Goal: Task Accomplishment & Management: Manage account settings

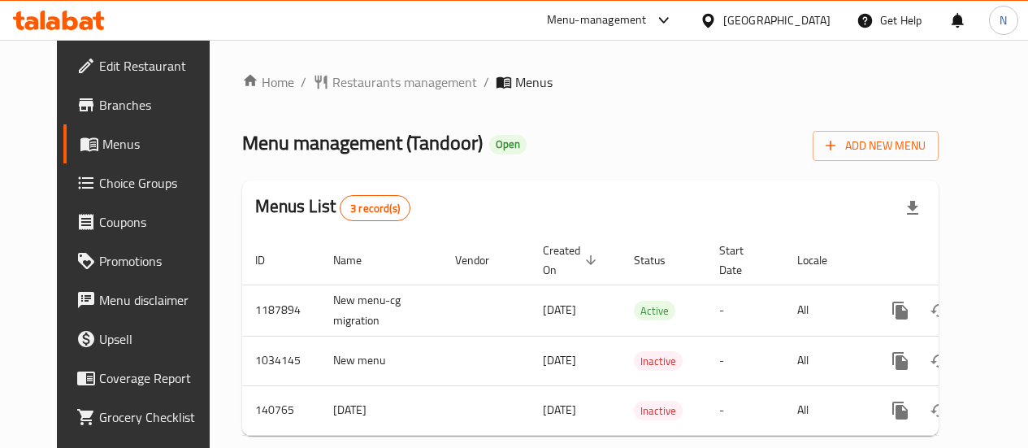
scroll to position [44, 0]
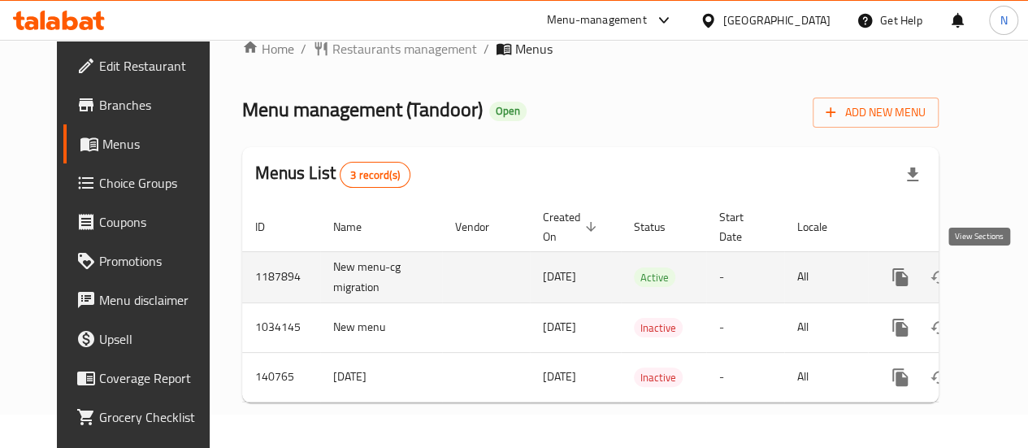
click at [1011, 270] on icon "enhanced table" at bounding box center [1018, 277] width 15 height 15
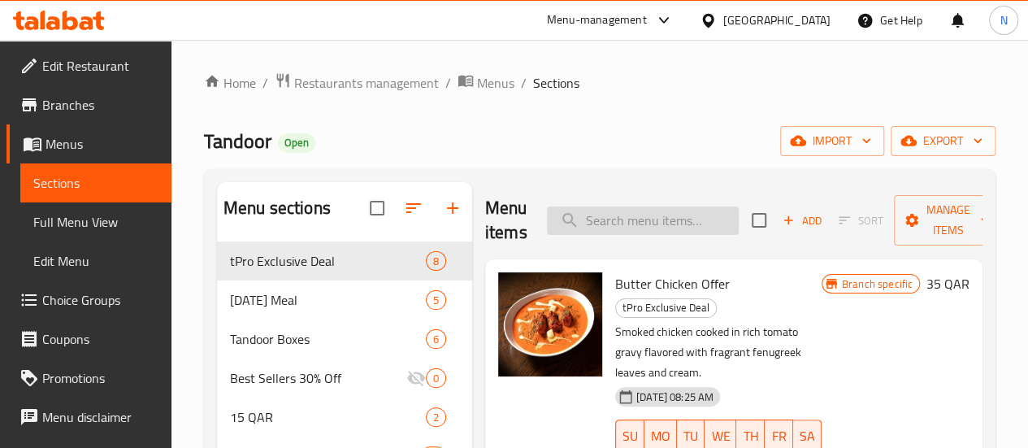
click at [589, 215] on input "search" at bounding box center [643, 221] width 192 height 28
type input "biryani rice"
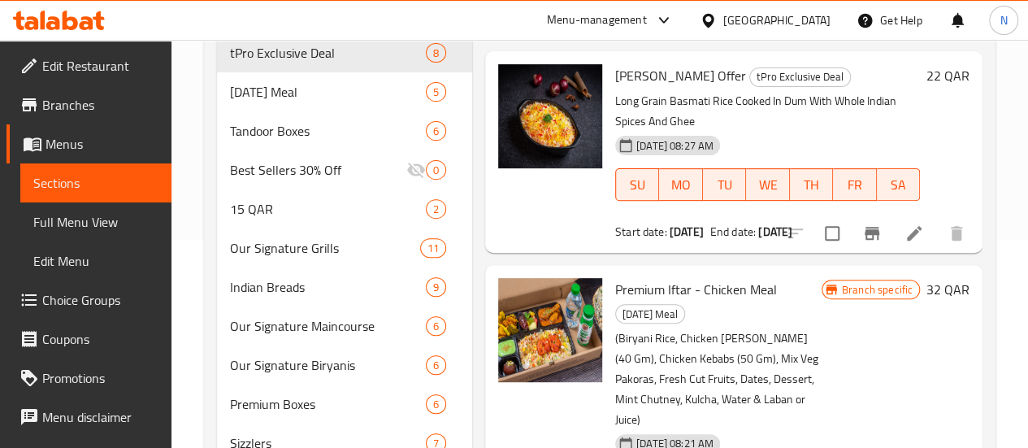
scroll to position [186, 0]
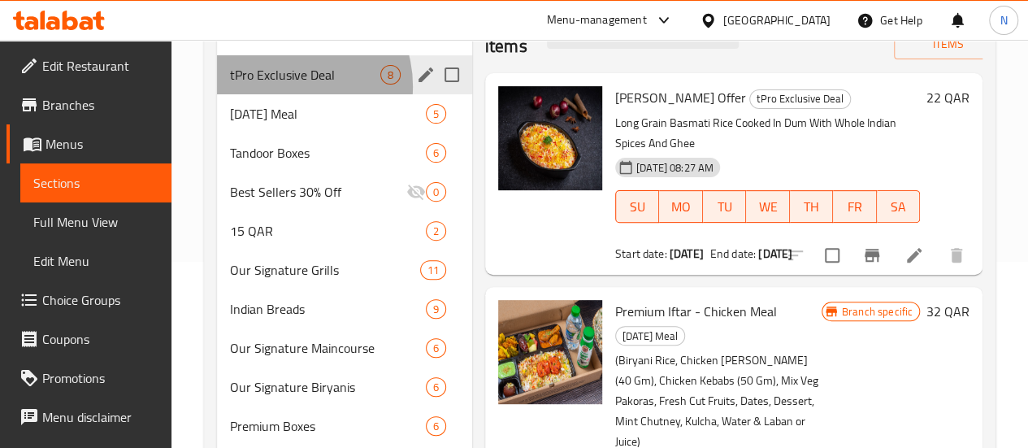
click at [286, 94] on div "tPro Exclusive Deal 8" at bounding box center [344, 74] width 255 height 39
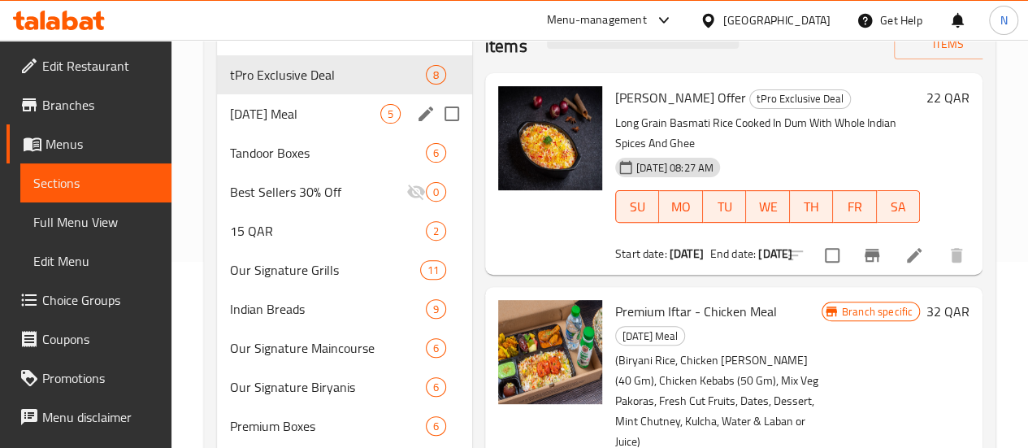
click at [285, 133] on div "[DATE] Meal 5" at bounding box center [344, 113] width 255 height 39
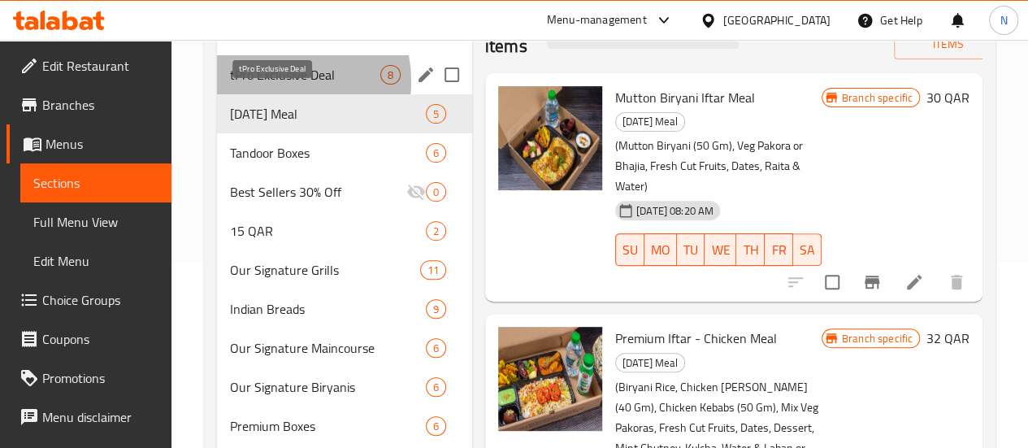
click at [280, 85] on span "tPro Exclusive Deal" at bounding box center [305, 75] width 150 height 20
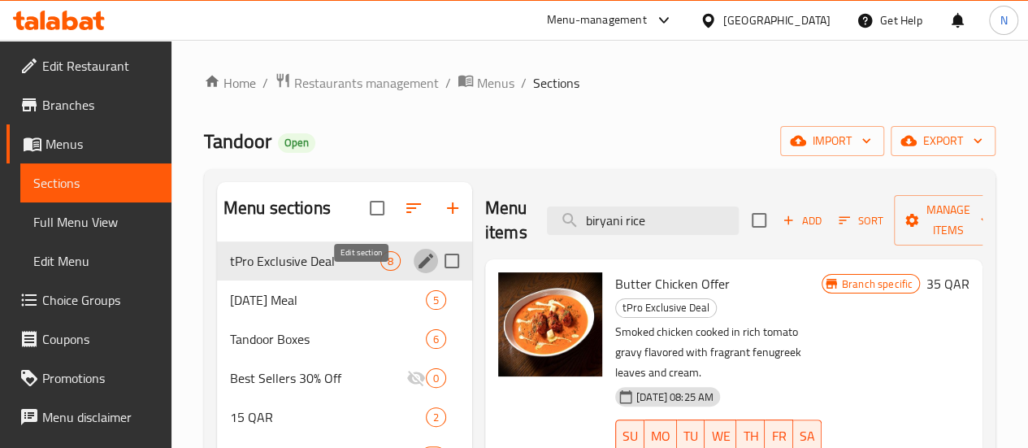
click at [416, 271] on icon "edit" at bounding box center [426, 261] width 20 height 20
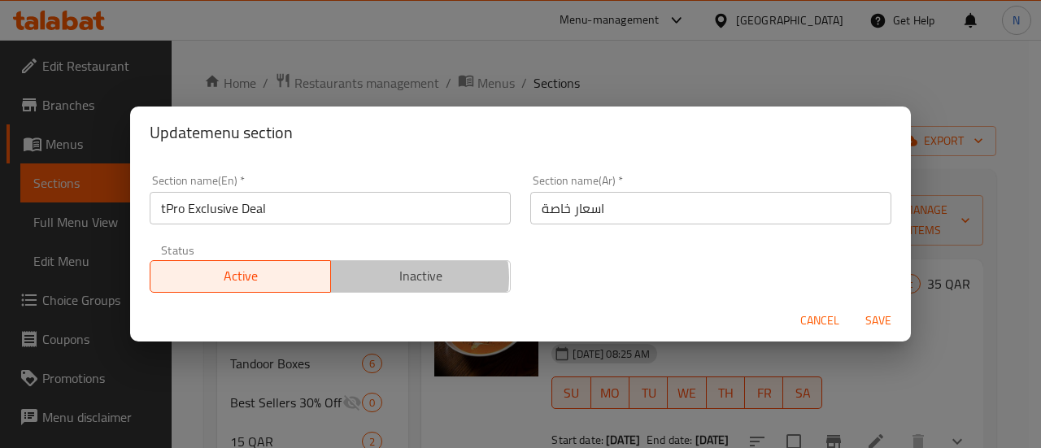
click at [398, 277] on span "Inactive" at bounding box center [420, 276] width 167 height 24
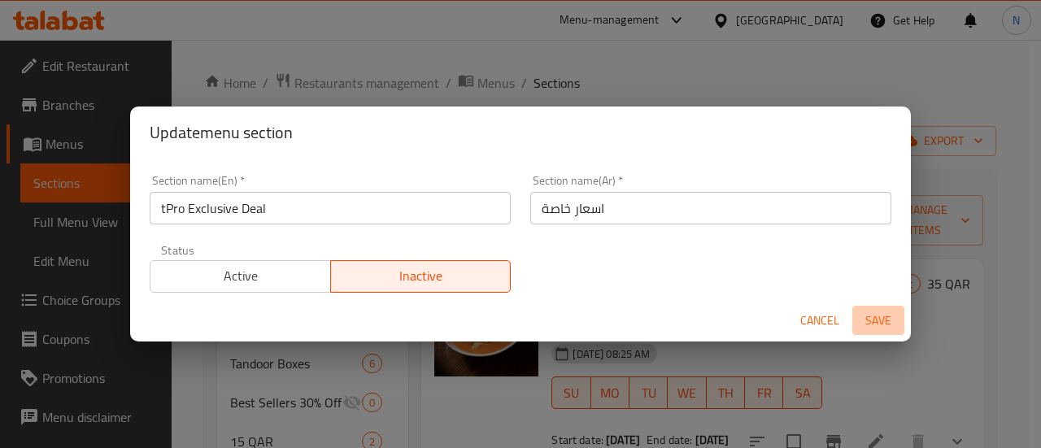
click at [863, 315] on span "Save" at bounding box center [878, 321] width 39 height 20
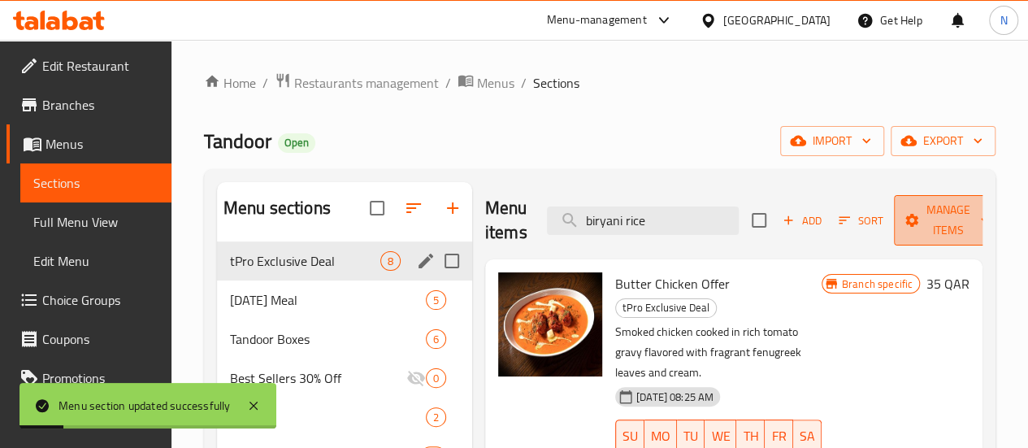
click at [907, 207] on span "Manage items" at bounding box center [948, 220] width 83 height 41
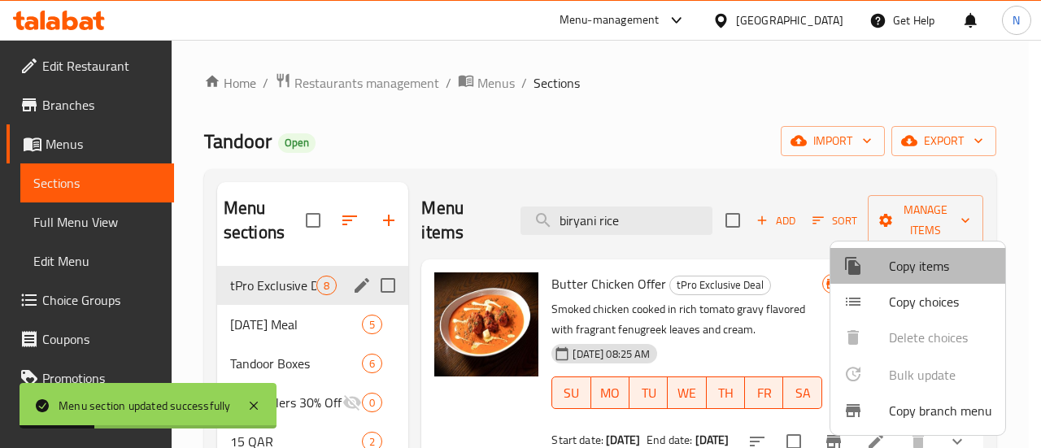
click at [938, 264] on span "Copy items" at bounding box center [940, 266] width 103 height 20
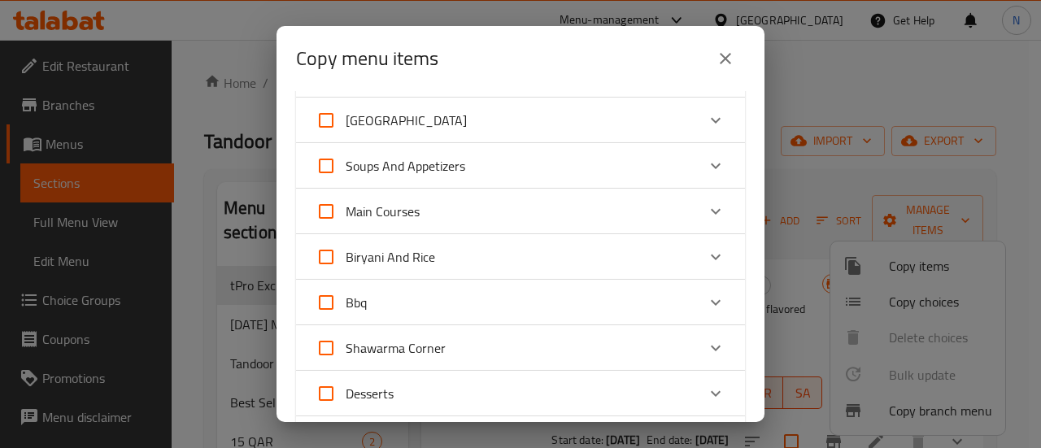
scroll to position [592, 0]
click at [515, 216] on div "Main Courses" at bounding box center [505, 210] width 380 height 39
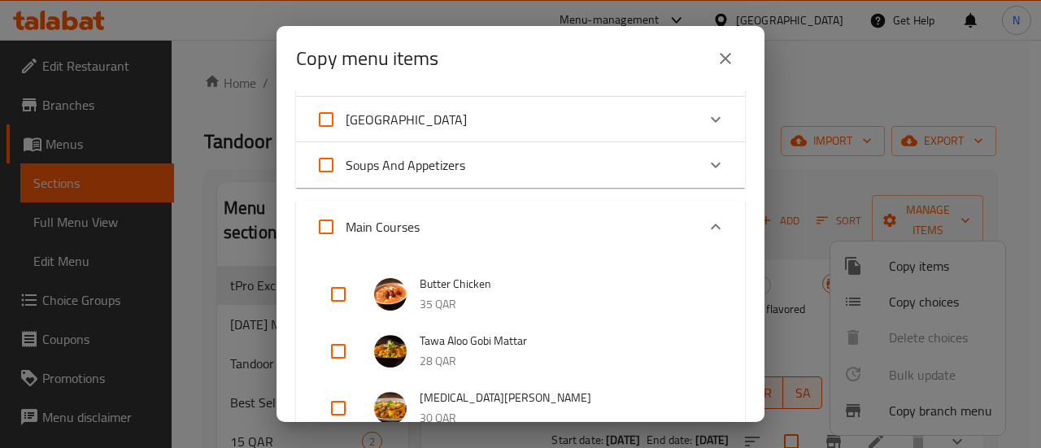
click at [504, 221] on div "Main Courses" at bounding box center [505, 226] width 380 height 39
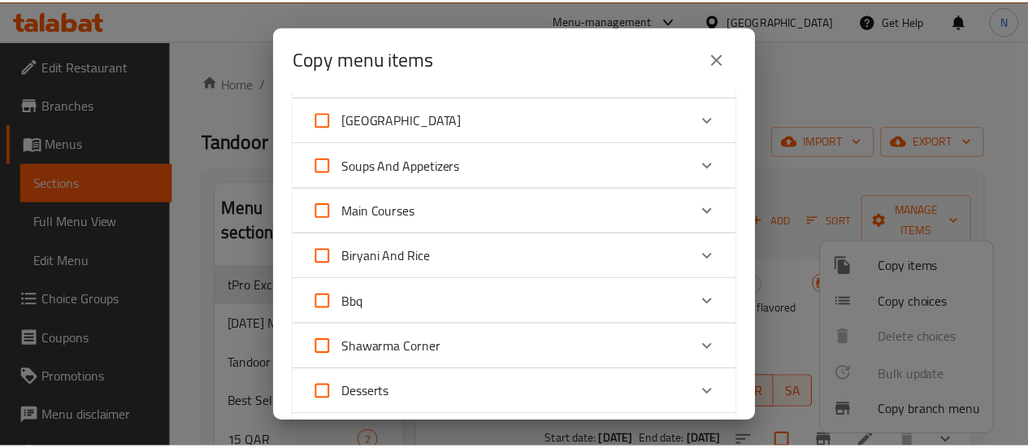
scroll to position [751, 0]
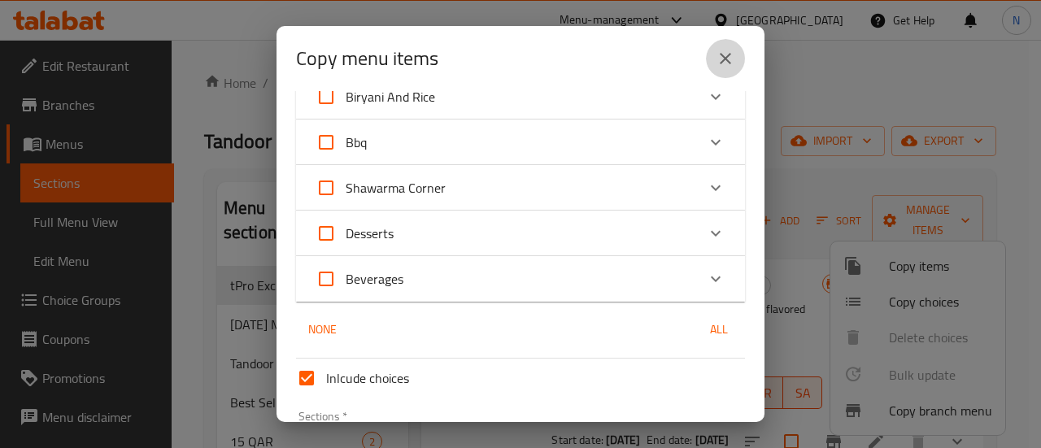
click at [721, 53] on icon "close" at bounding box center [725, 59] width 20 height 20
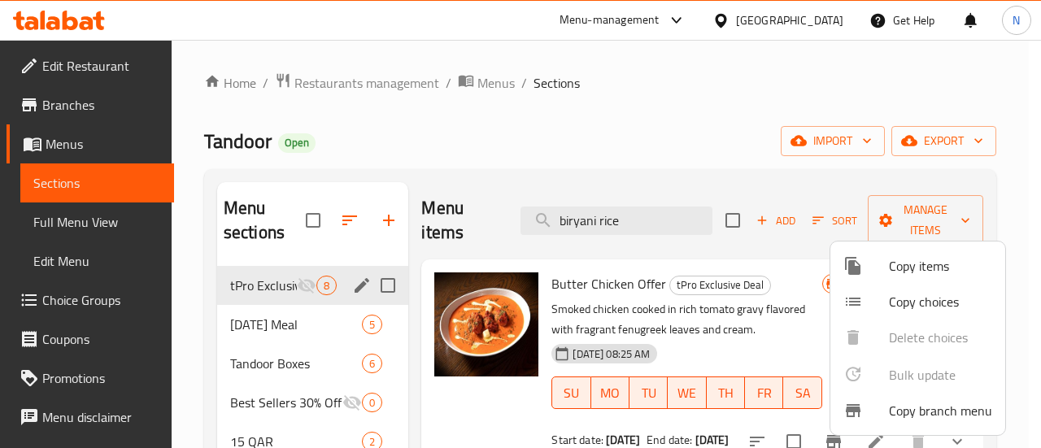
click at [397, 98] on div at bounding box center [520, 224] width 1041 height 448
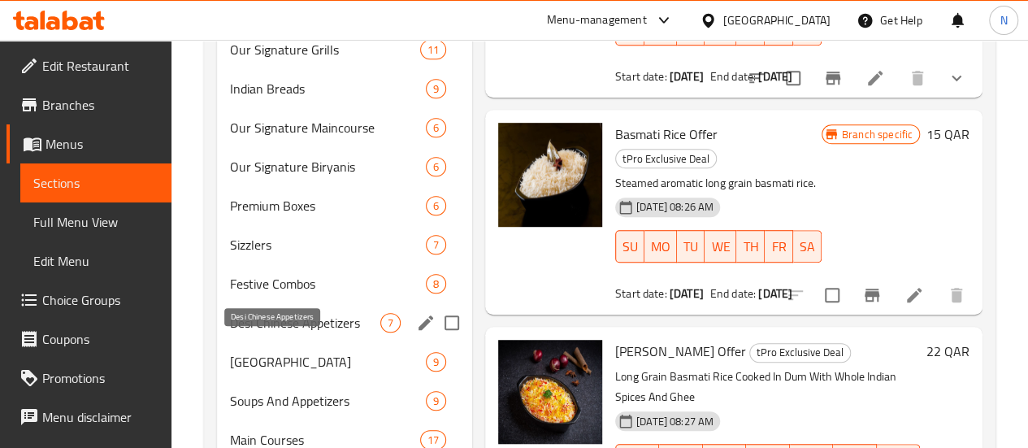
scroll to position [689, 0]
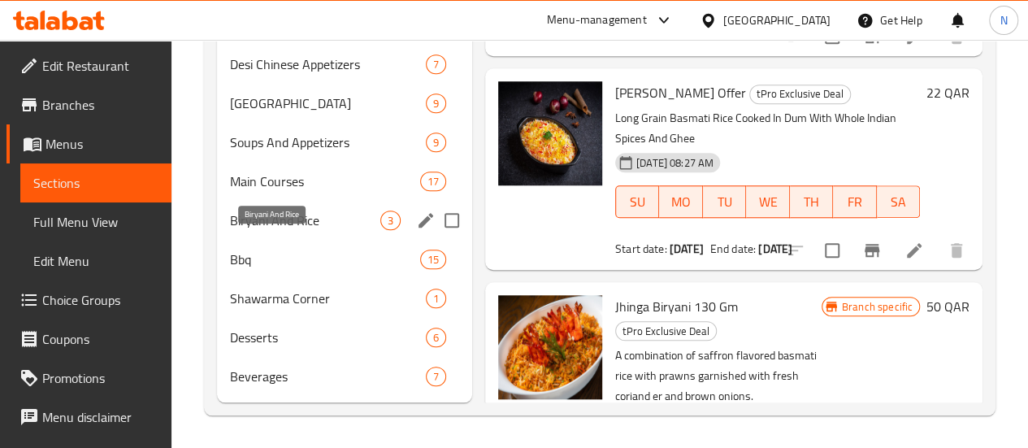
click at [298, 212] on span "Biryani And Rice" at bounding box center [305, 221] width 150 height 20
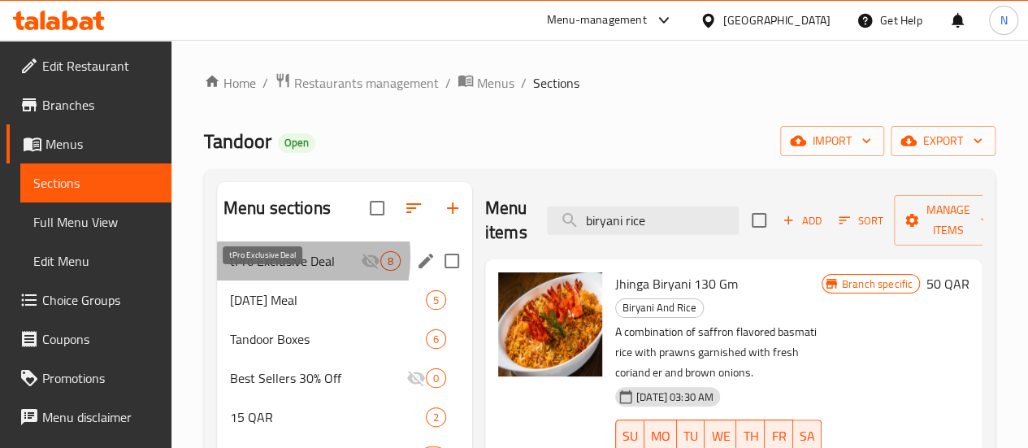
click at [265, 271] on span "tPro Exclusive Deal" at bounding box center [295, 261] width 131 height 20
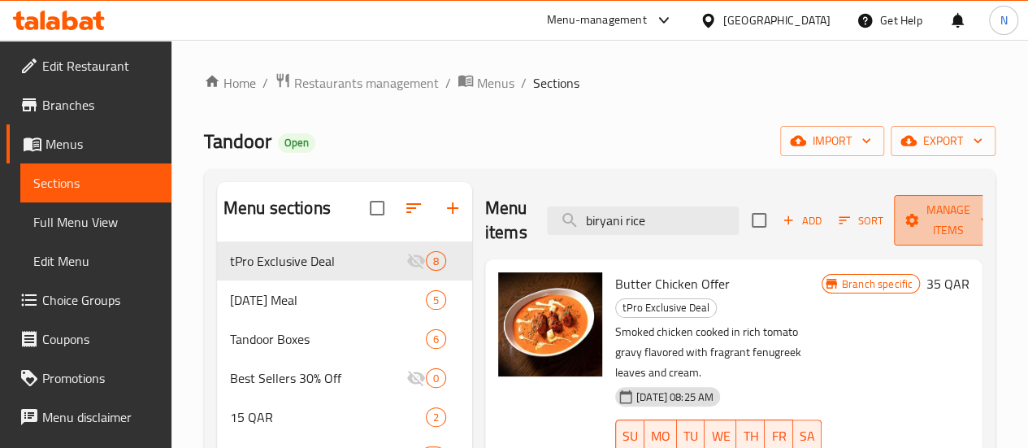
click at [922, 225] on span "Manage items" at bounding box center [948, 220] width 83 height 41
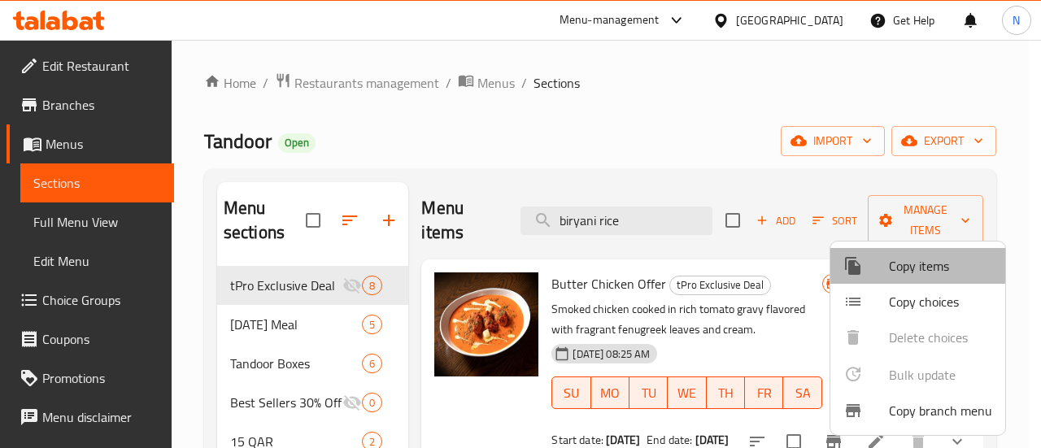
click at [900, 263] on span "Copy items" at bounding box center [940, 266] width 103 height 20
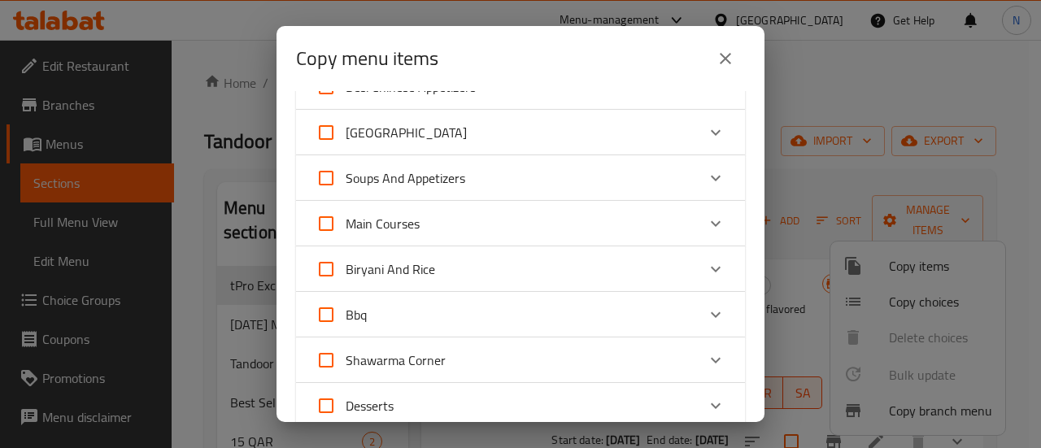
scroll to position [620, 0]
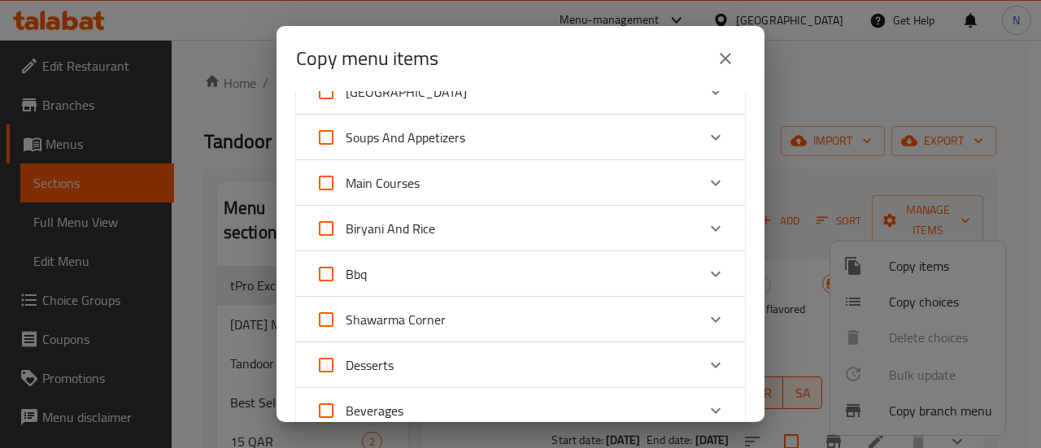
click at [525, 230] on div "Biryani And Rice" at bounding box center [505, 228] width 380 height 39
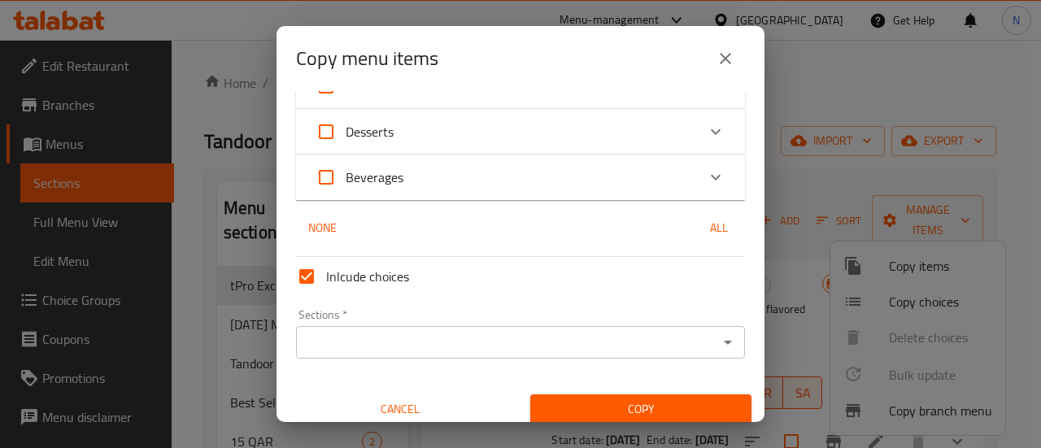
scroll to position [1107, 0]
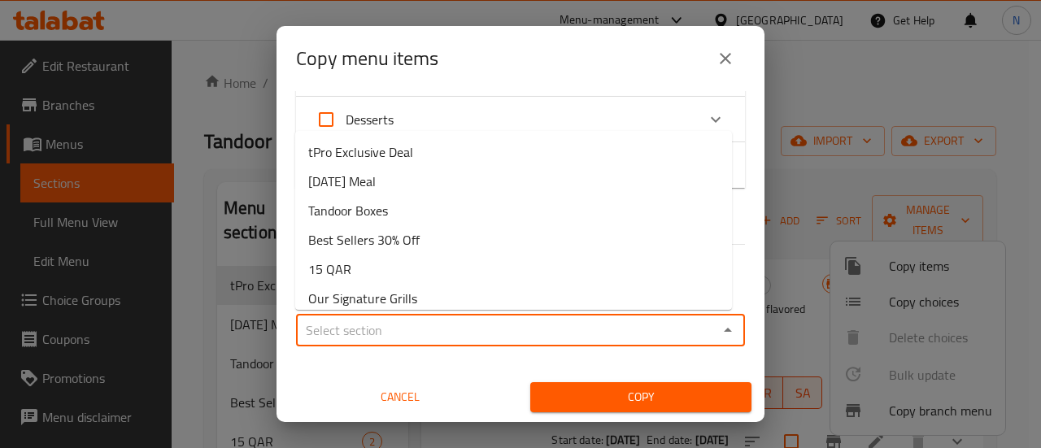
click at [473, 320] on input "Sections   *" at bounding box center [507, 330] width 412 height 23
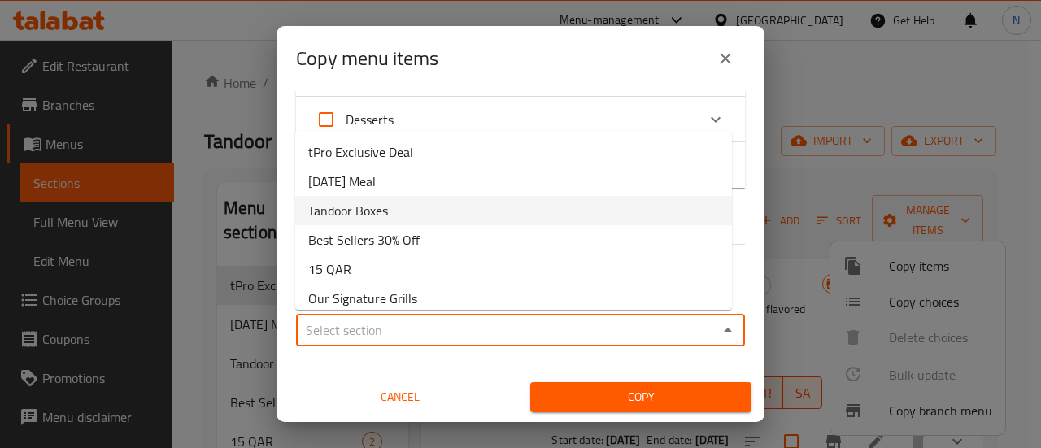
scroll to position [448, 0]
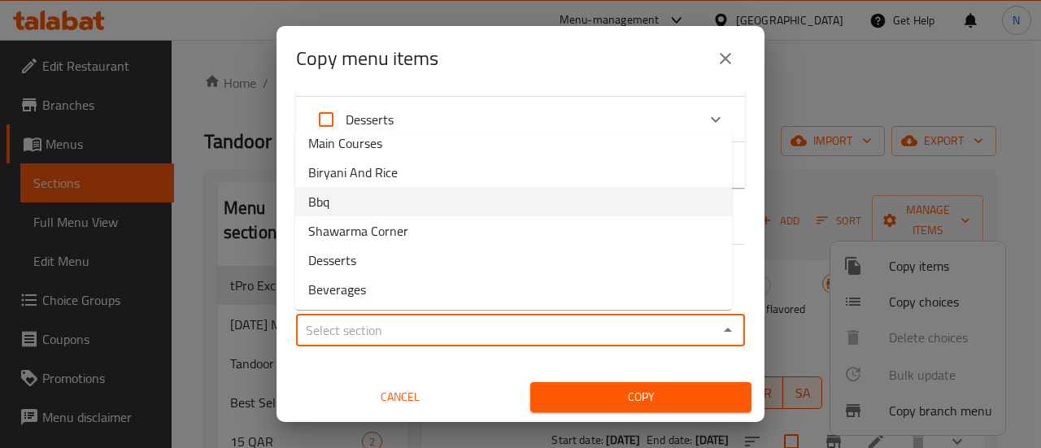
click at [447, 187] on li "Bbq" at bounding box center [513, 201] width 437 height 29
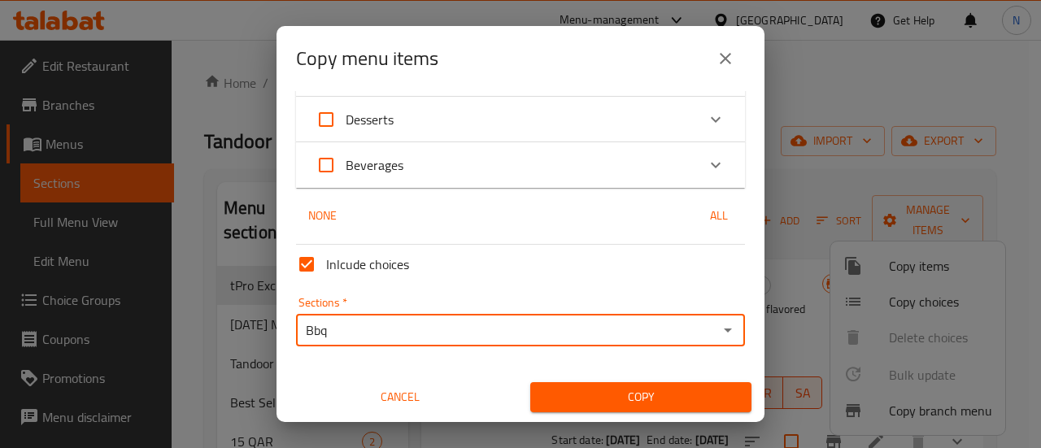
click at [441, 331] on input "Bbq" at bounding box center [507, 330] width 412 height 23
click at [718, 333] on icon "Open" at bounding box center [728, 330] width 20 height 20
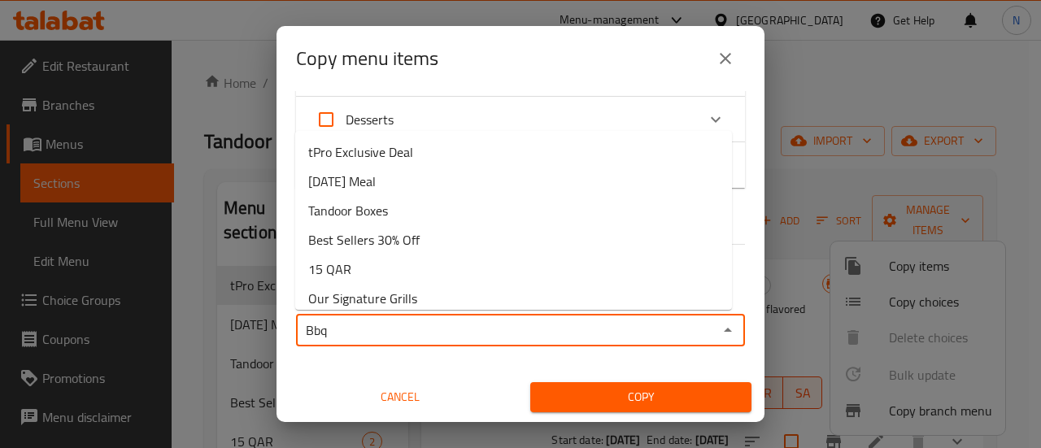
scroll to position [357, 0]
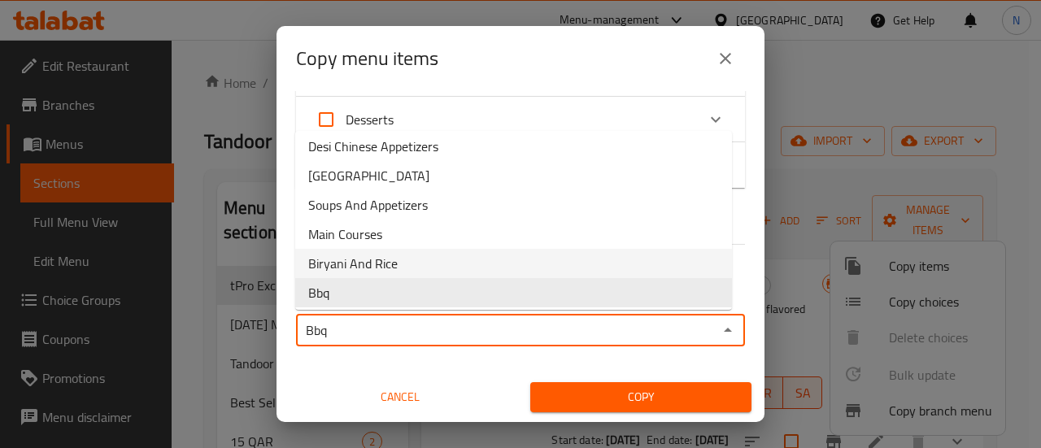
click at [395, 267] on span "Biryani And Rice" at bounding box center [352, 264] width 89 height 20
type input "Biryani And Rice"
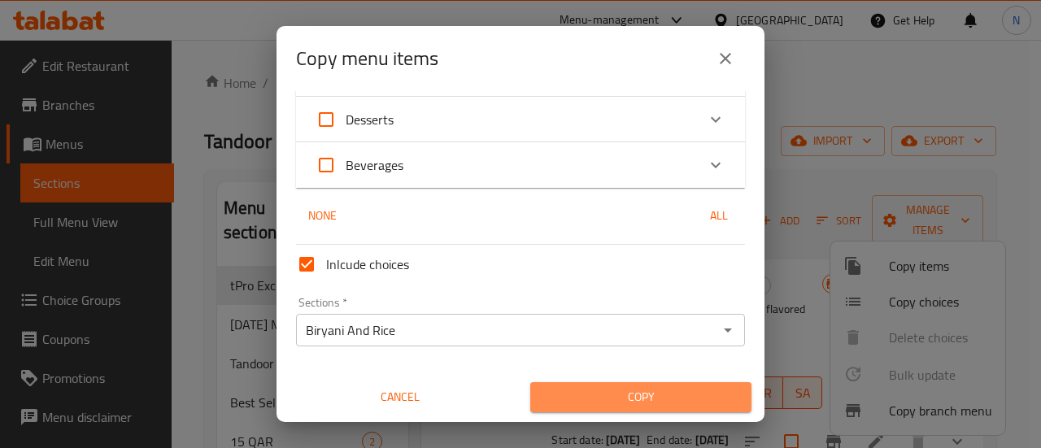
click at [669, 406] on span "Copy" at bounding box center [640, 397] width 195 height 20
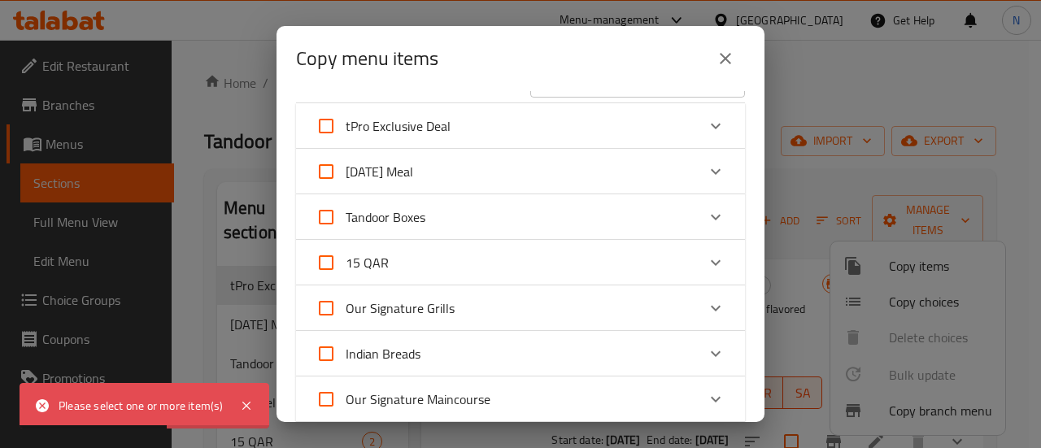
scroll to position [0, 0]
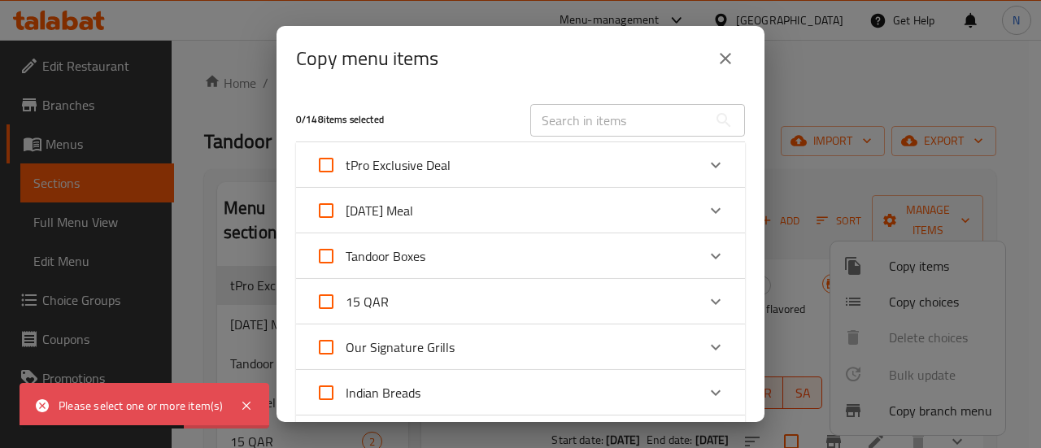
click at [417, 172] on span "tPro Exclusive Deal" at bounding box center [398, 165] width 105 height 24
click at [346, 172] on input "tPro Exclusive Deal" at bounding box center [326, 165] width 39 height 39
checkbox input "true"
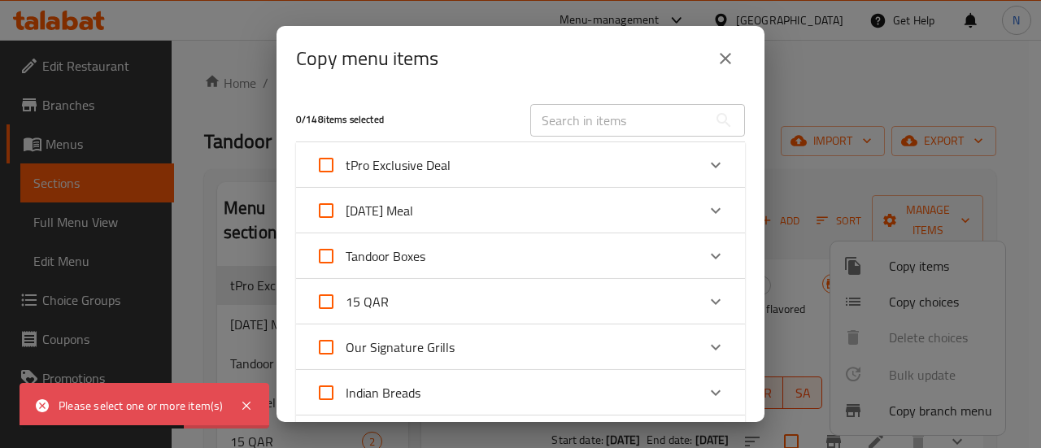
checkbox input "true"
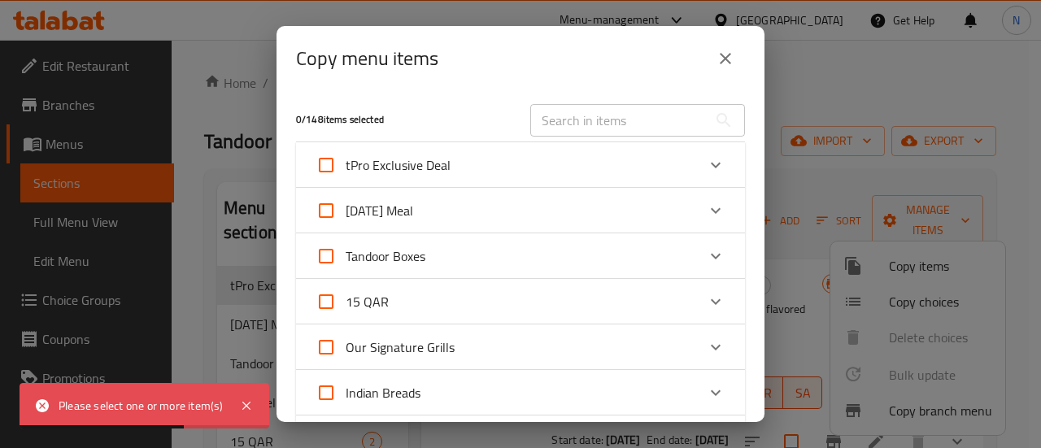
checkbox input "true"
click at [326, 159] on input "tPro Exclusive Deal" at bounding box center [326, 165] width 39 height 39
checkbox input "false"
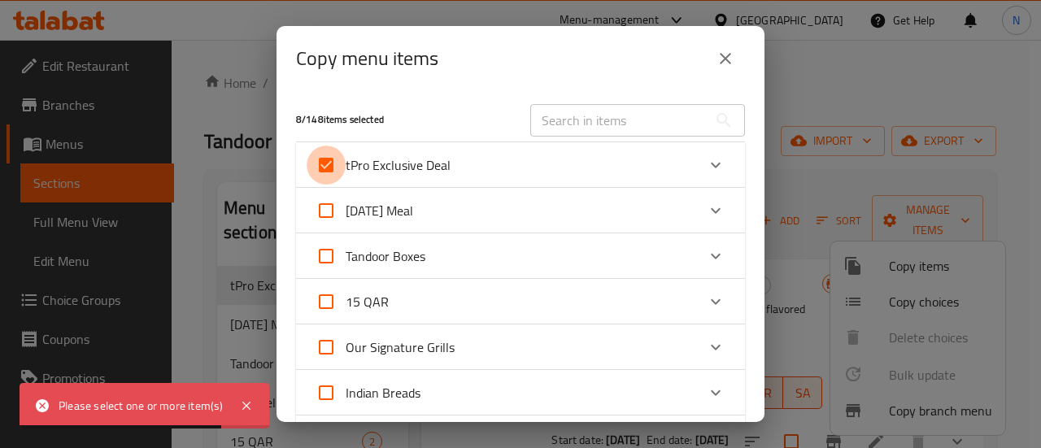
checkbox input "false"
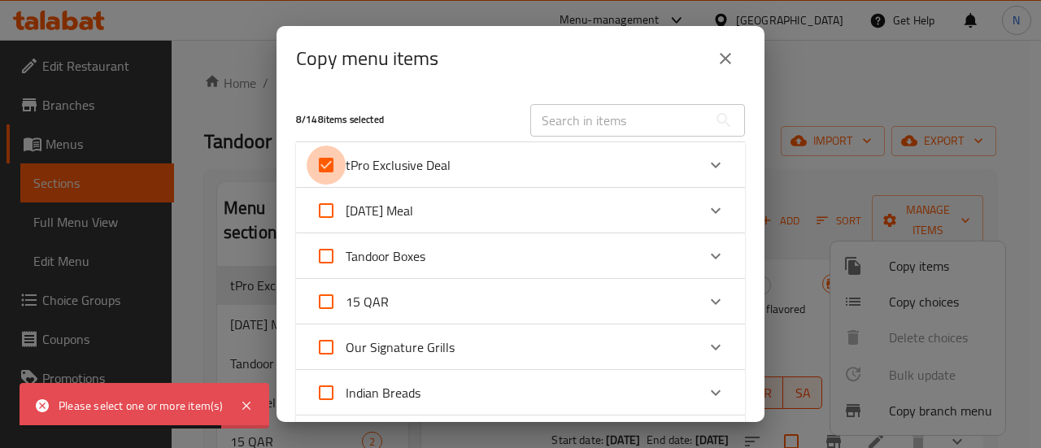
checkbox input "false"
click at [480, 161] on div "tPro Exclusive Deal" at bounding box center [505, 165] width 380 height 39
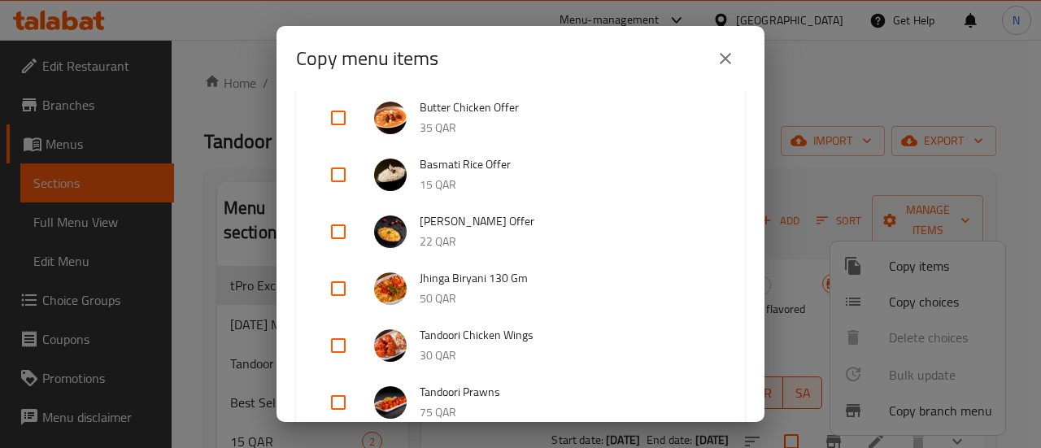
scroll to position [132, 0]
click at [333, 231] on input "checkbox" at bounding box center [338, 230] width 39 height 39
checkbox input "true"
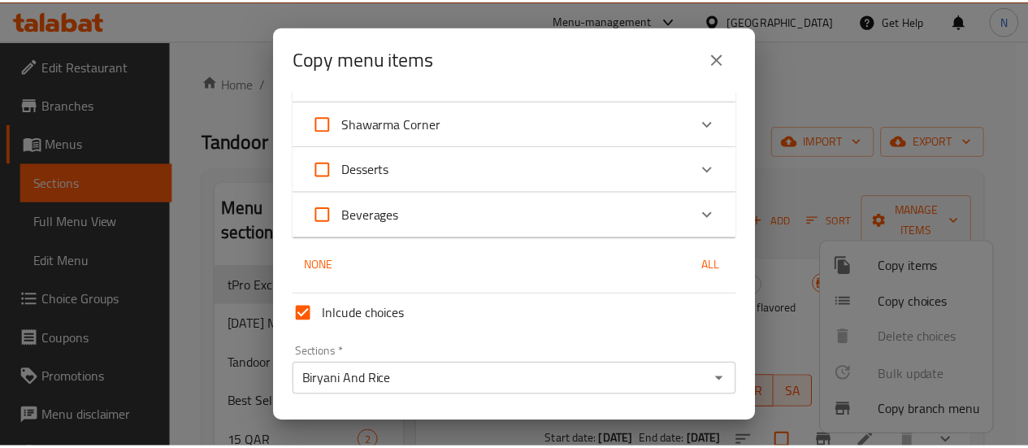
scroll to position [1634, 0]
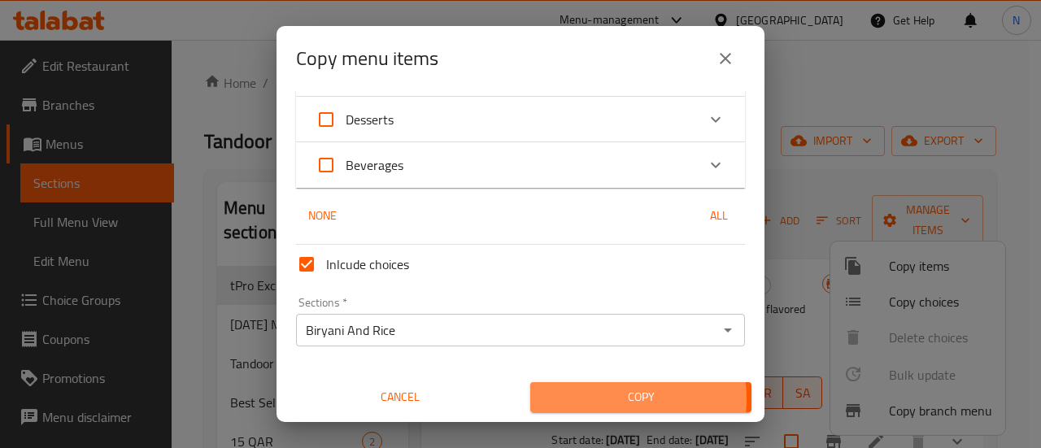
click at [604, 398] on span "Copy" at bounding box center [640, 397] width 195 height 20
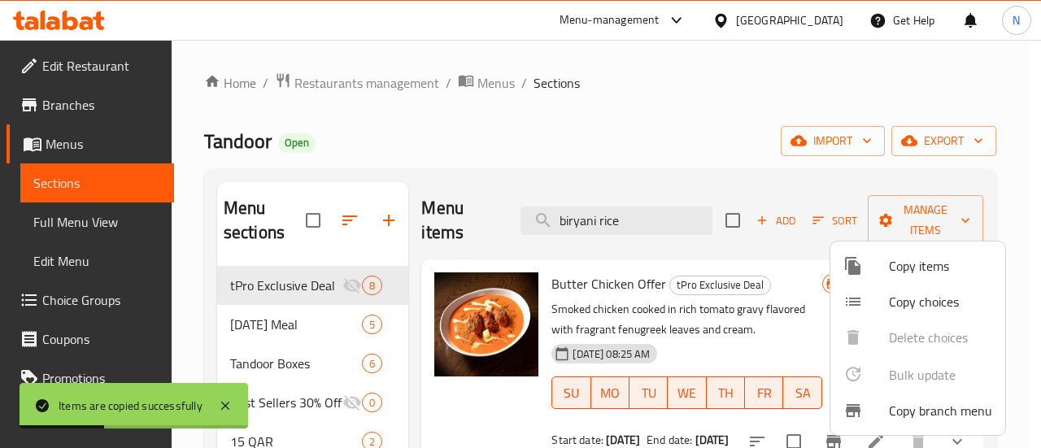
click at [450, 110] on div at bounding box center [520, 224] width 1041 height 448
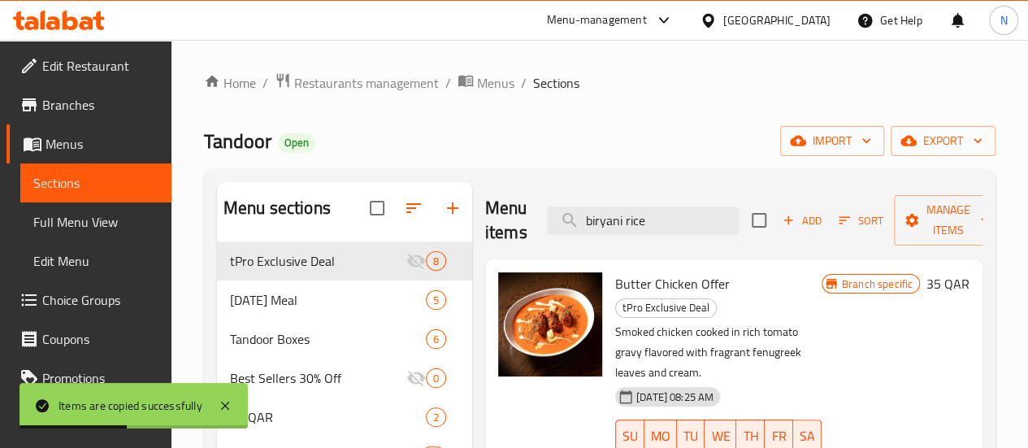
scroll to position [689, 0]
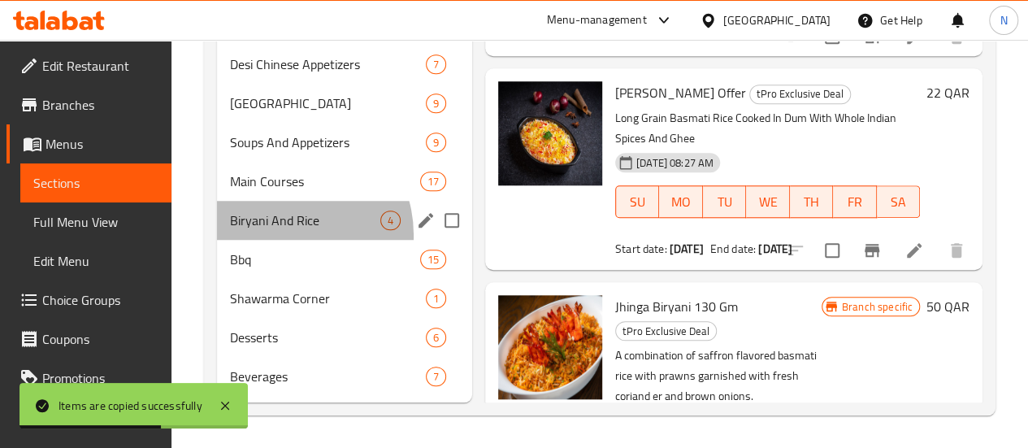
click at [283, 236] on div "Biryani And Rice 4" at bounding box center [344, 220] width 255 height 39
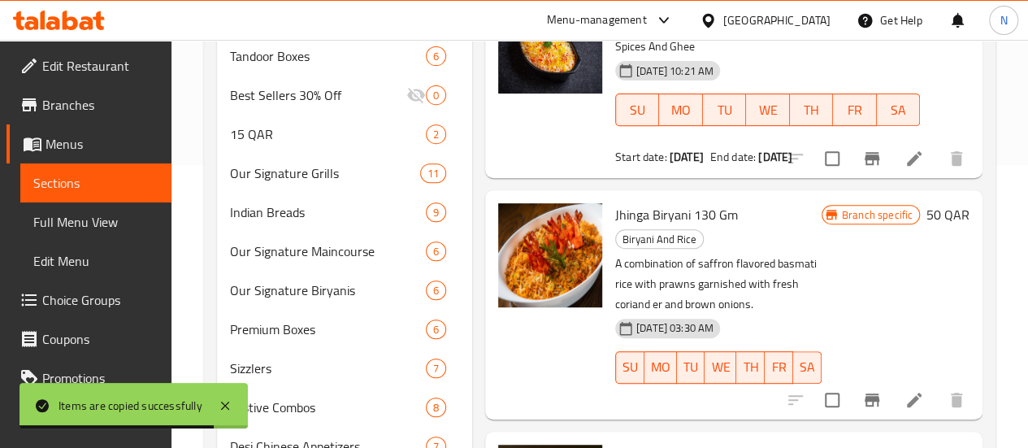
scroll to position [166, 0]
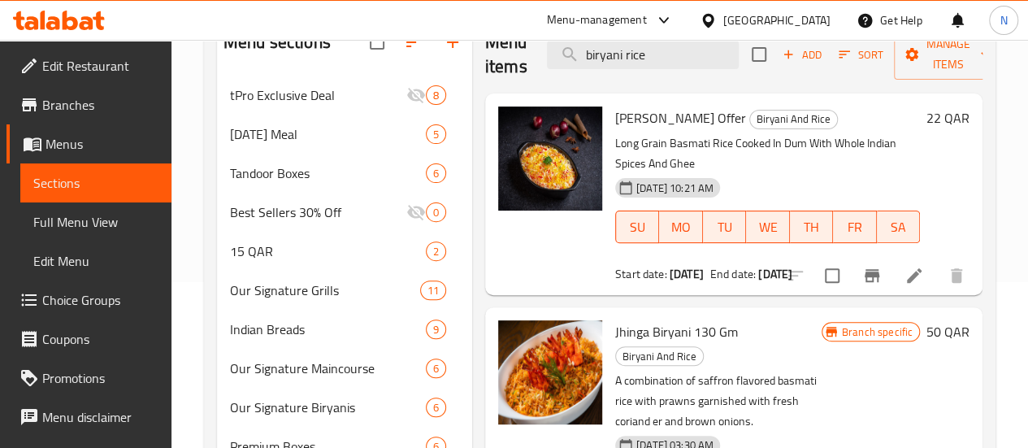
click at [902, 261] on li at bounding box center [915, 275] width 46 height 29
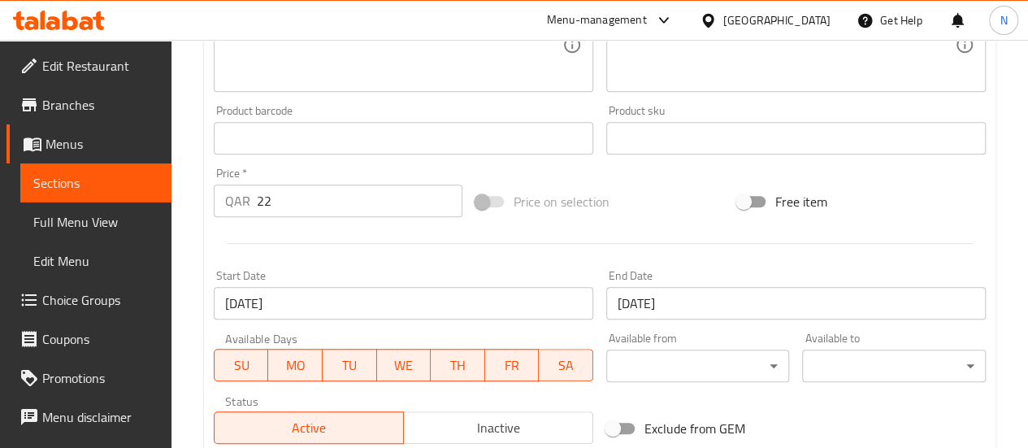
scroll to position [483, 0]
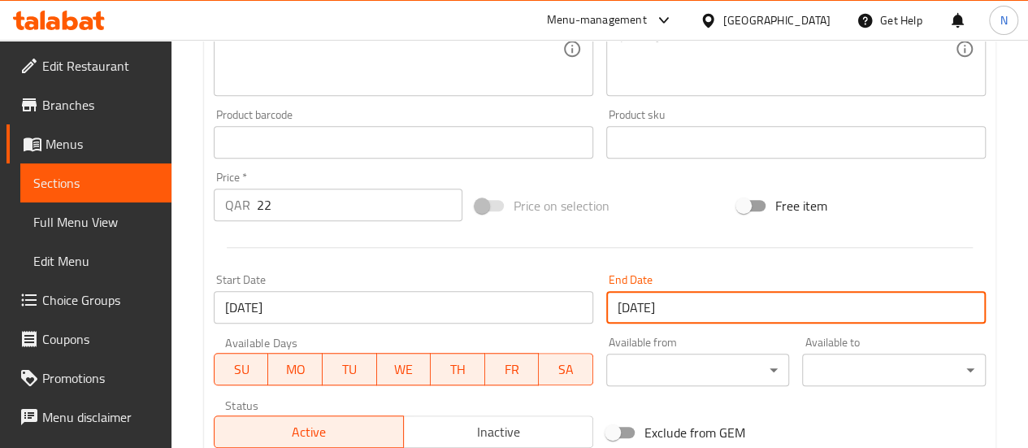
click at [704, 302] on input "[DATE]" at bounding box center [797, 307] width 380 height 33
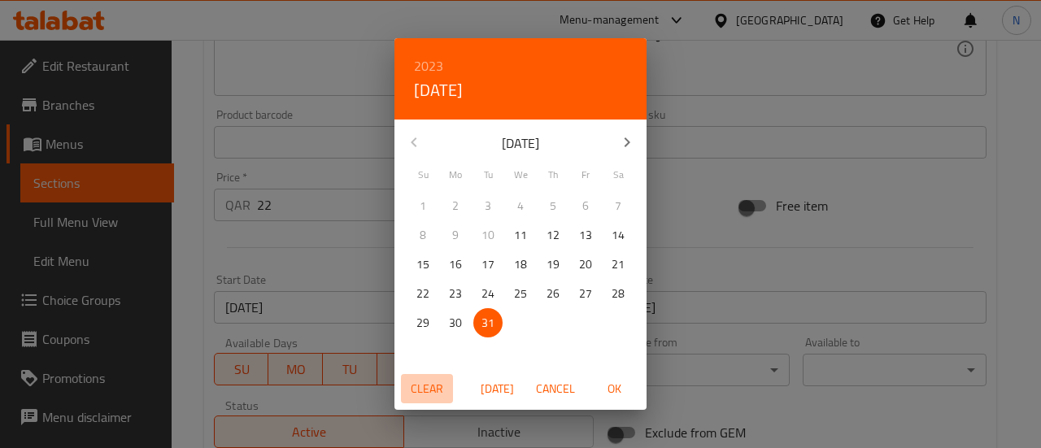
click at [439, 395] on span "Clear" at bounding box center [426, 389] width 39 height 20
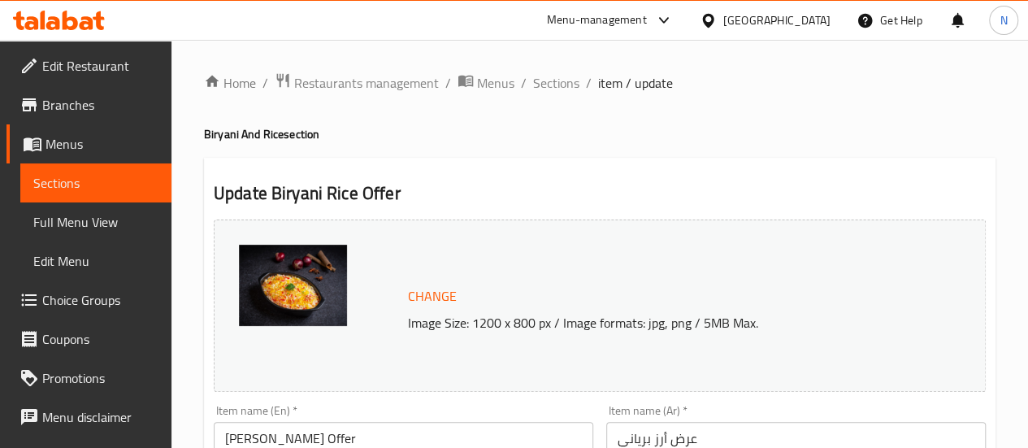
scroll to position [130, 0]
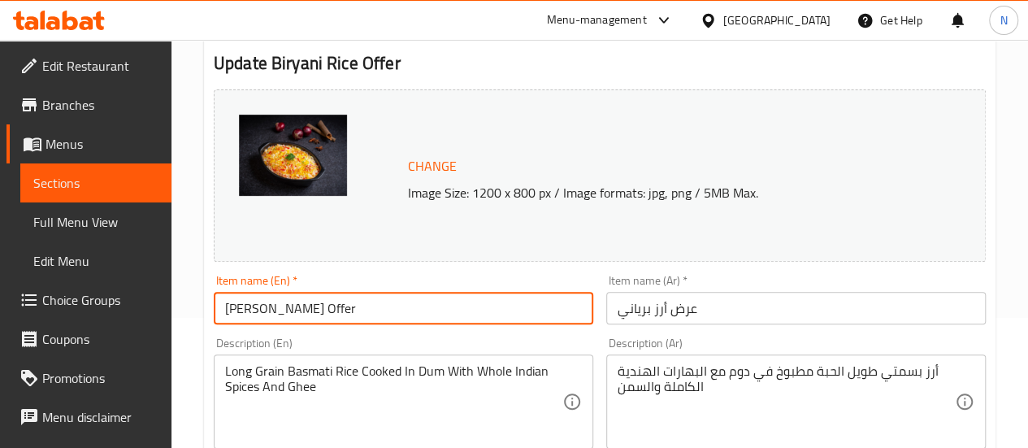
click at [354, 312] on input "[PERSON_NAME] Offer" at bounding box center [404, 308] width 380 height 33
type input "[PERSON_NAME]"
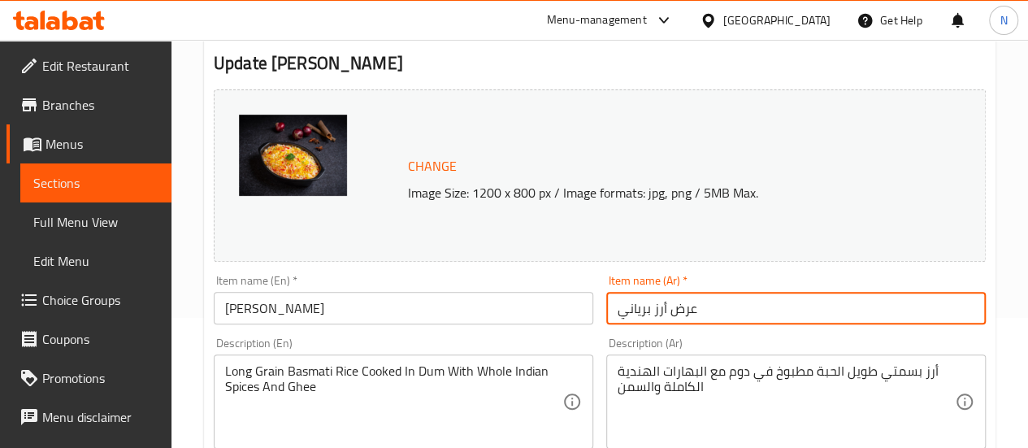
click at [706, 313] on input "عرض أرز برياني" at bounding box center [797, 308] width 380 height 33
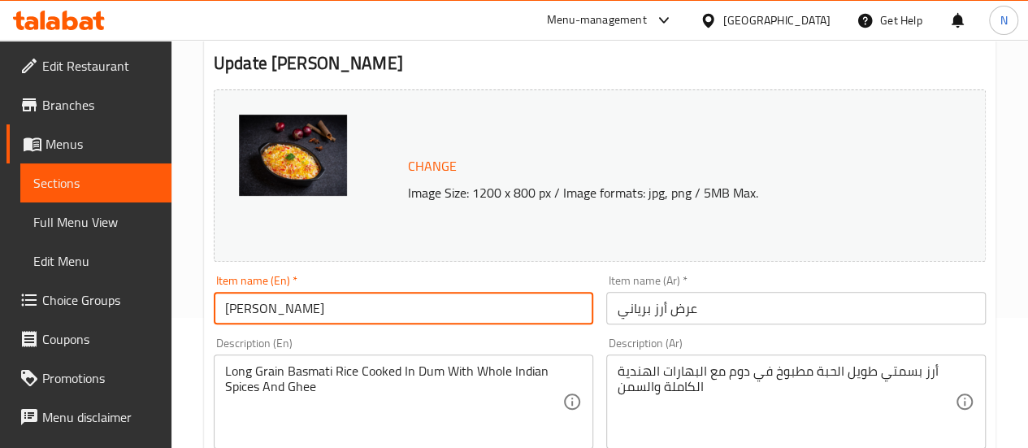
click at [360, 317] on input "[PERSON_NAME]" at bounding box center [404, 308] width 380 height 33
click at [705, 310] on input "عرض أرز برياني" at bounding box center [797, 308] width 380 height 33
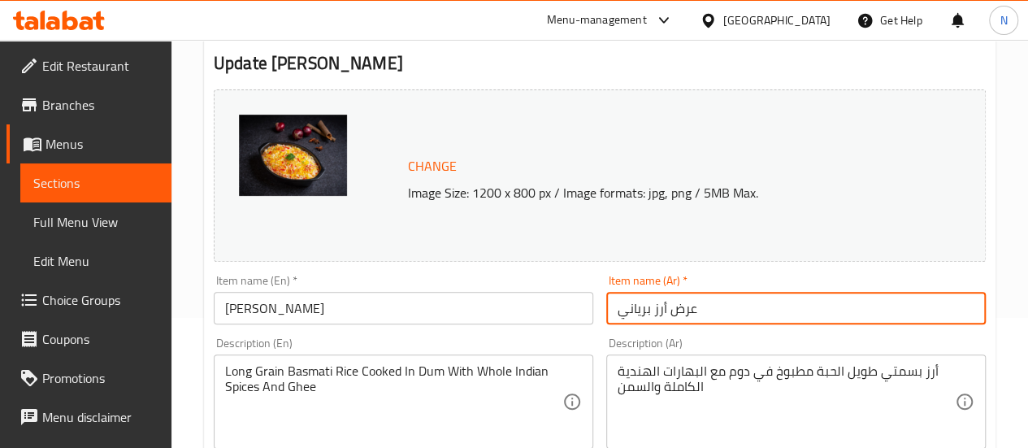
click at [705, 310] on input "عرض أرز برياني" at bounding box center [797, 308] width 380 height 33
paste input "text"
type input "أرز برياني"
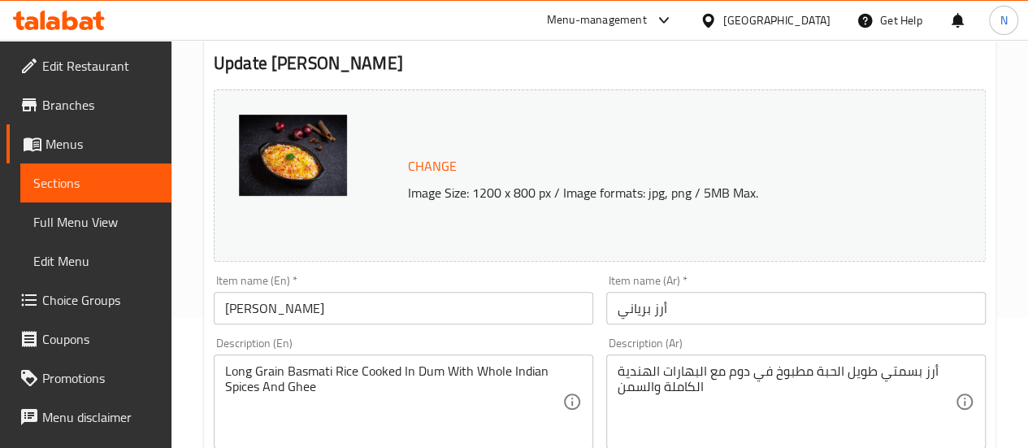
click at [836, 274] on div "Item name (Ar)   * [PERSON_NAME] Item name (Ar) *" at bounding box center [796, 299] width 393 height 63
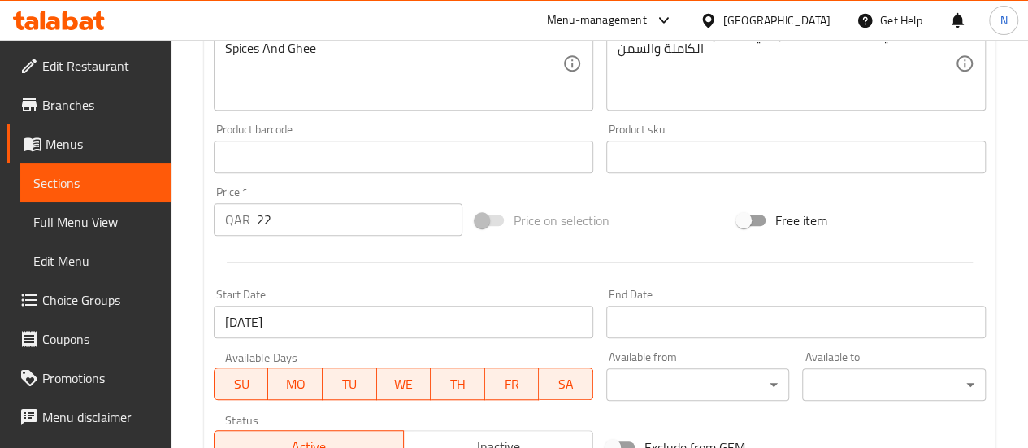
scroll to position [724, 0]
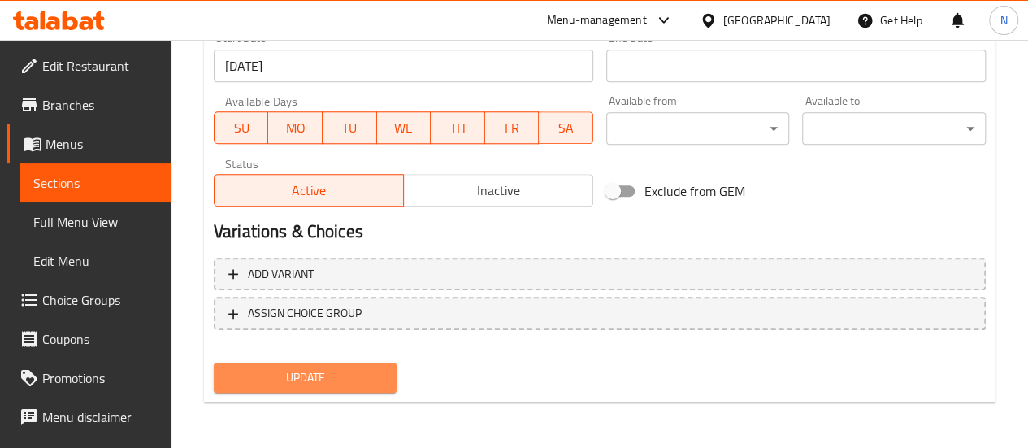
click at [332, 372] on span "Update" at bounding box center [306, 377] width 158 height 20
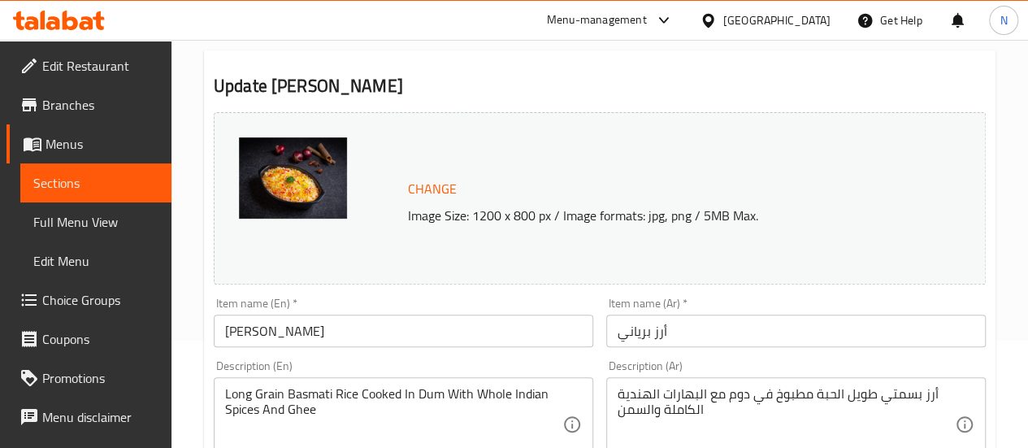
scroll to position [0, 0]
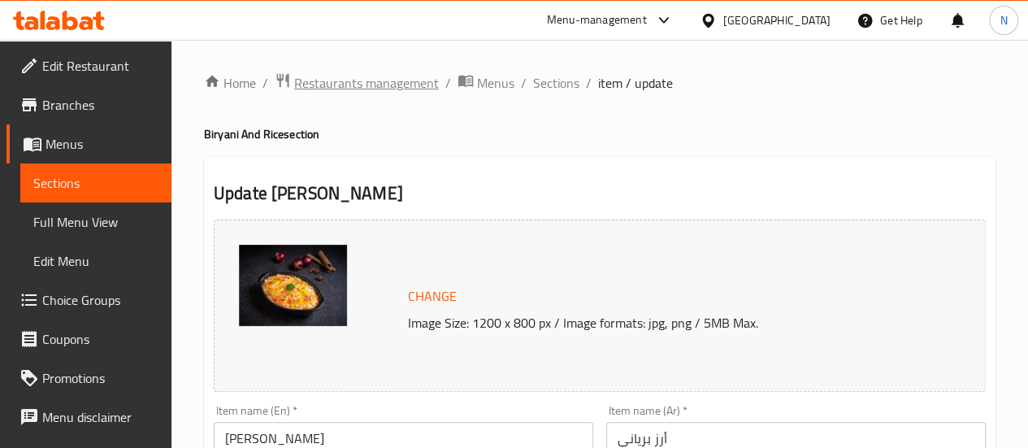
click at [389, 80] on span "Restaurants management" at bounding box center [366, 83] width 145 height 20
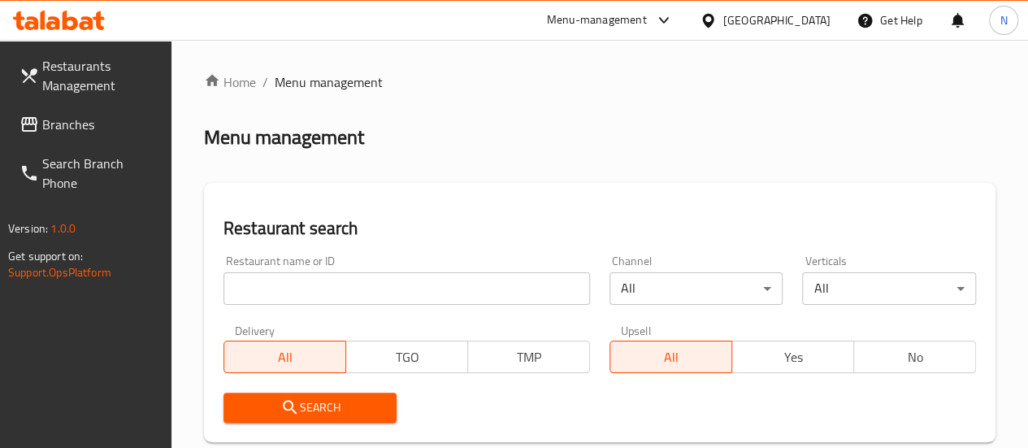
click at [298, 285] on input "search" at bounding box center [407, 288] width 367 height 33
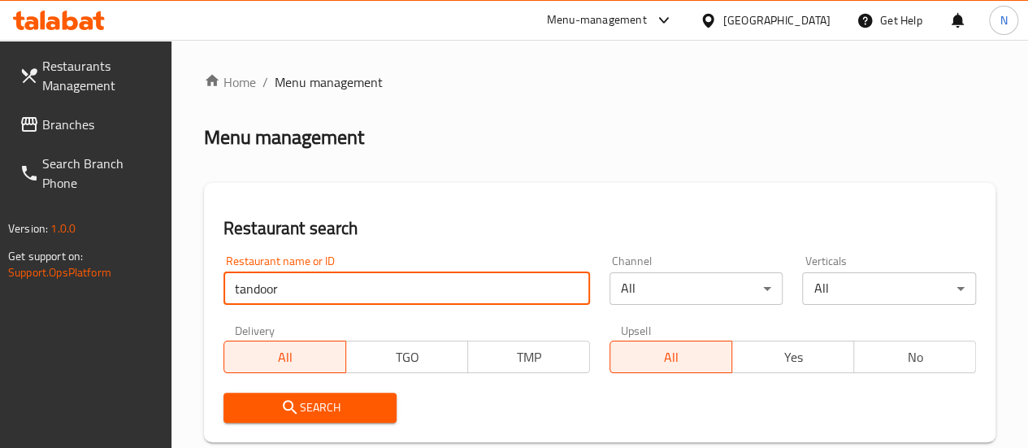
type input "tandoor"
click button "Search" at bounding box center [311, 408] width 174 height 30
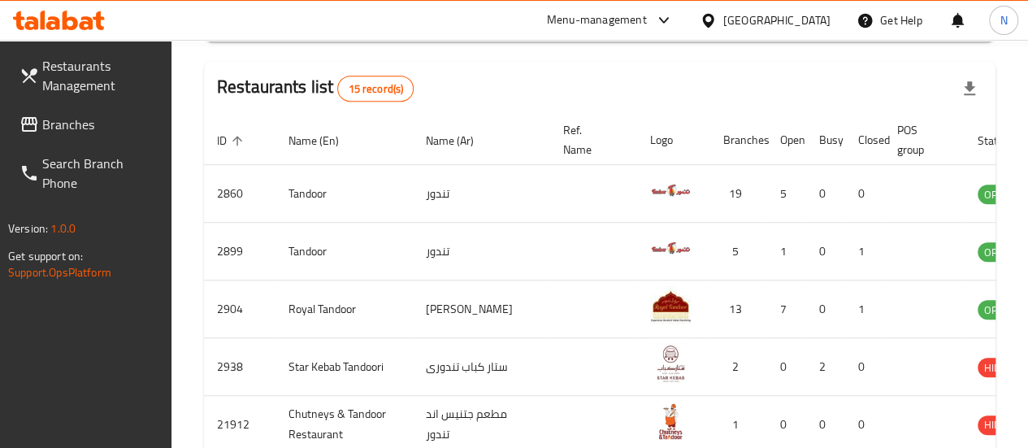
scroll to position [434, 0]
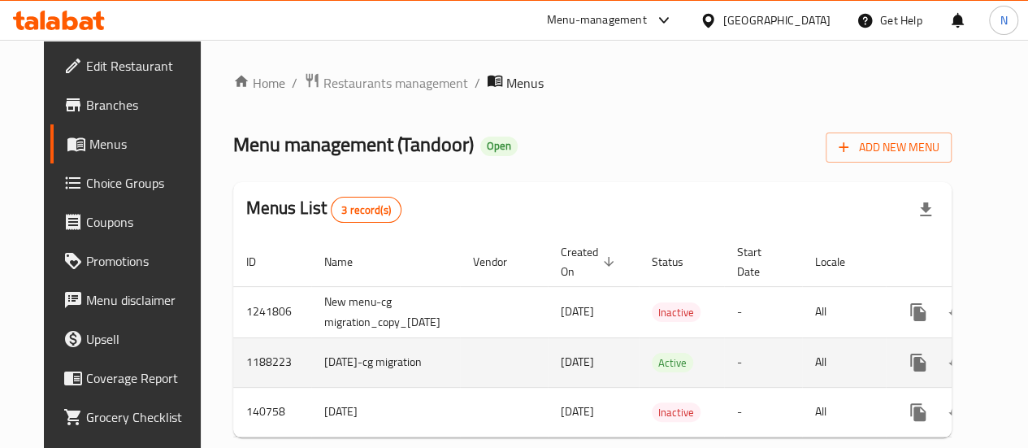
scroll to position [0, 69]
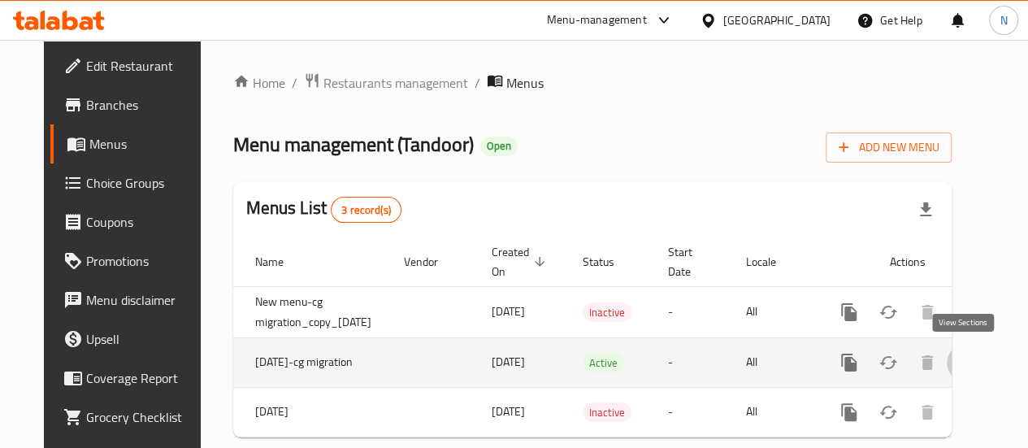
click at [967, 358] on icon "enhanced table" at bounding box center [966, 362] width 15 height 15
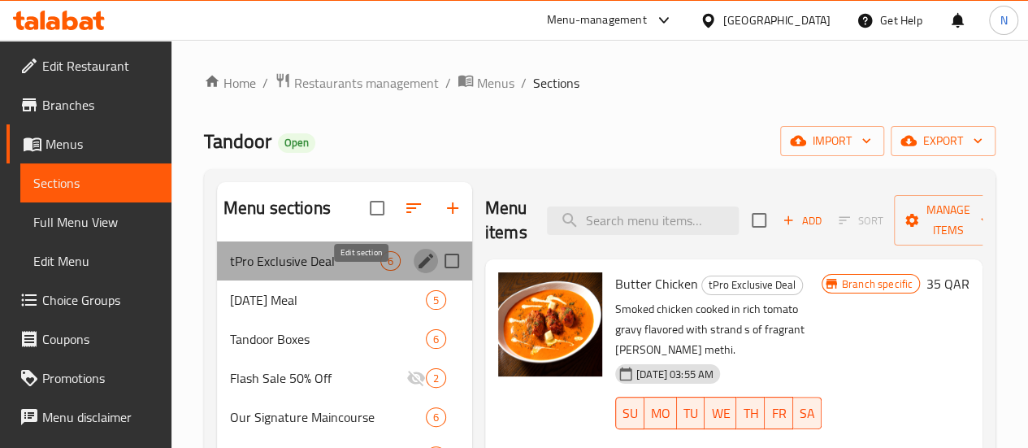
click at [416, 271] on icon "edit" at bounding box center [426, 261] width 20 height 20
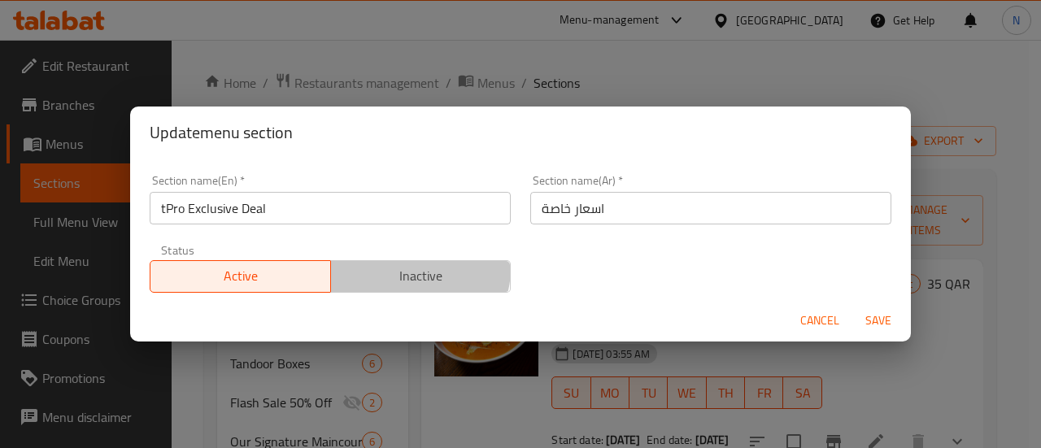
click at [402, 267] on span "Inactive" at bounding box center [420, 276] width 167 height 24
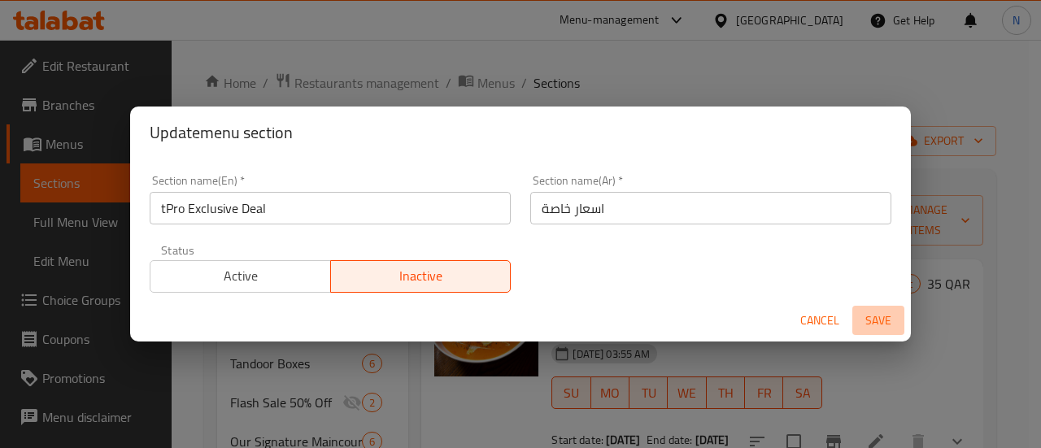
click at [870, 317] on span "Save" at bounding box center [878, 321] width 39 height 20
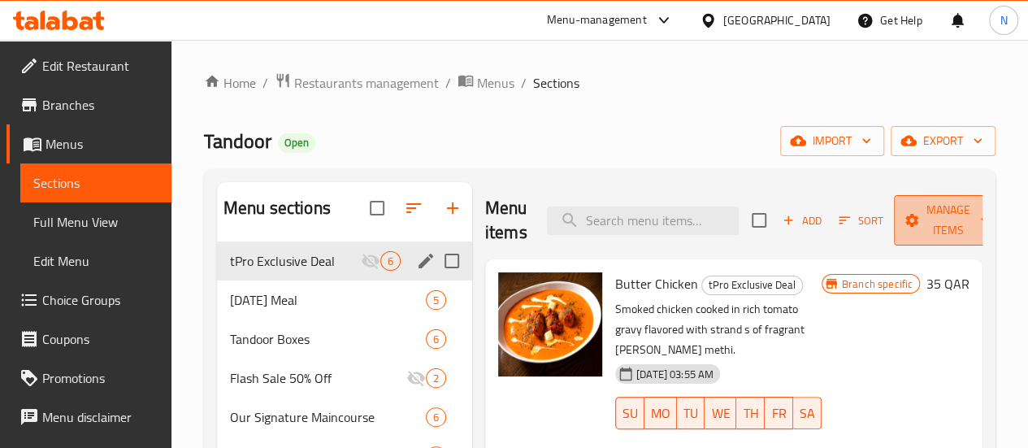
click at [907, 223] on span "Manage items" at bounding box center [948, 220] width 83 height 41
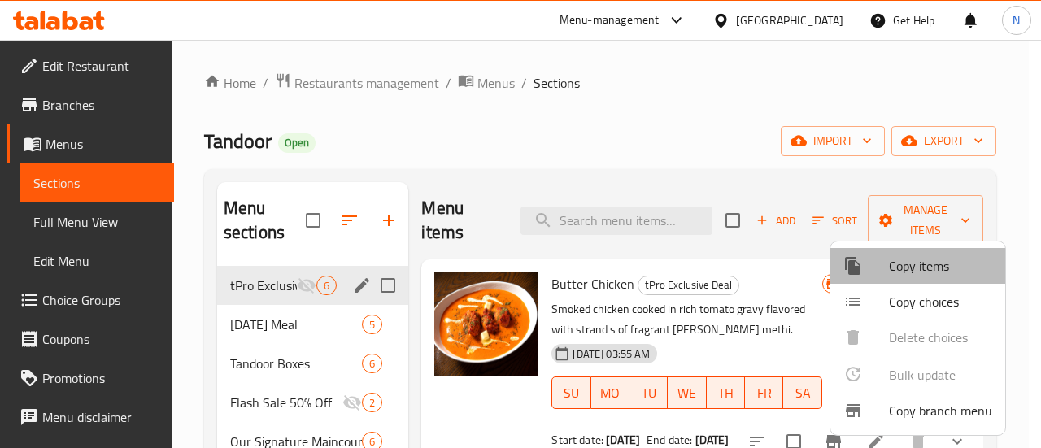
click at [927, 271] on span "Copy items" at bounding box center [940, 266] width 103 height 20
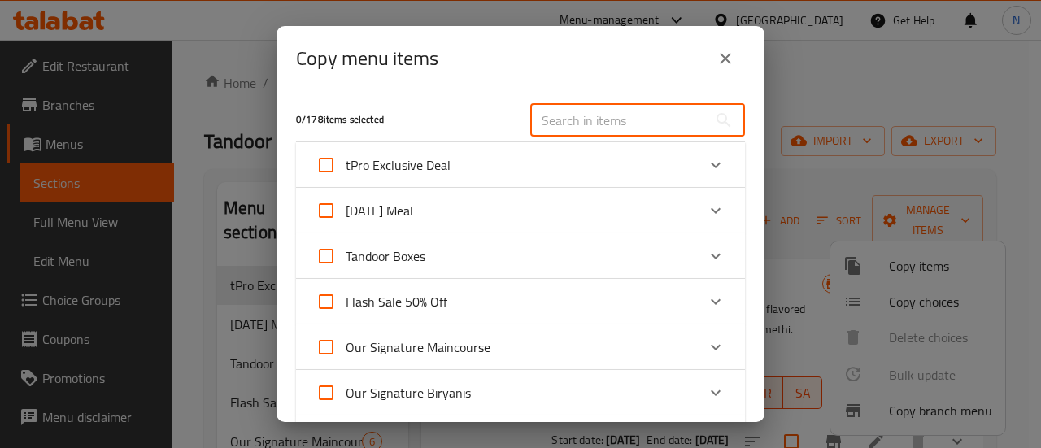
click at [586, 126] on input "text" at bounding box center [618, 120] width 177 height 33
type input "b"
type input "r"
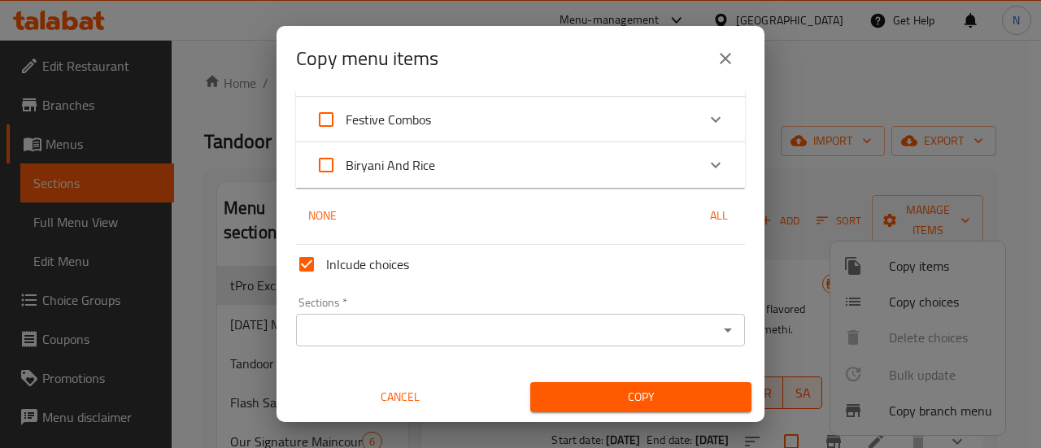
type input "biryani"
click at [535, 167] on div "Biryani And Rice" at bounding box center [505, 165] width 380 height 39
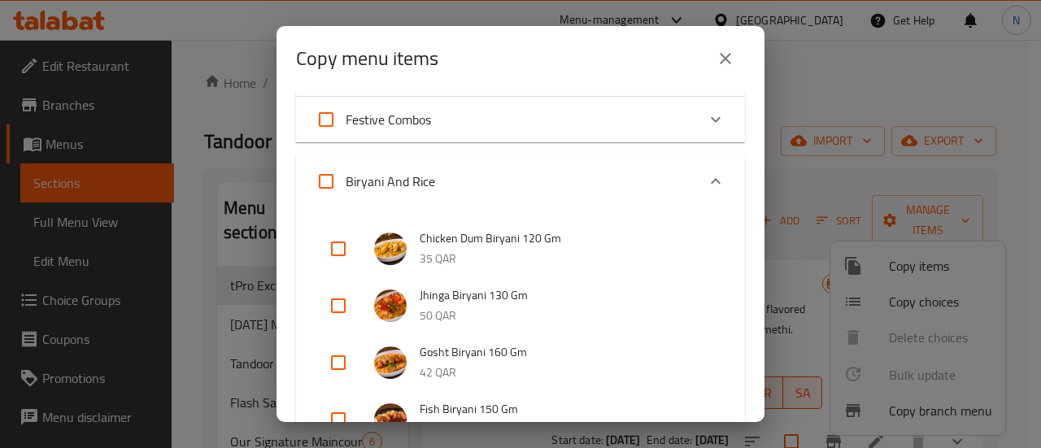
scroll to position [0, 0]
